Goal: Find specific page/section: Find specific page/section

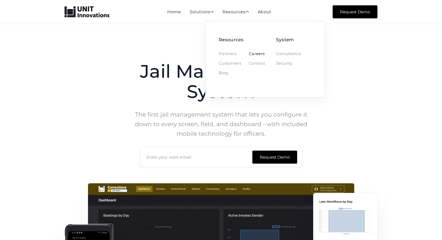
click at [258, 54] on link "Careers" at bounding box center [257, 54] width 16 height 4
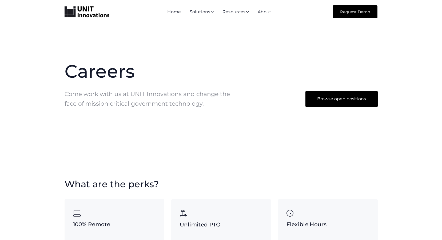
click at [351, 97] on link "Browse open positions" at bounding box center [341, 99] width 72 height 16
